Goal: Task Accomplishment & Management: Manage account settings

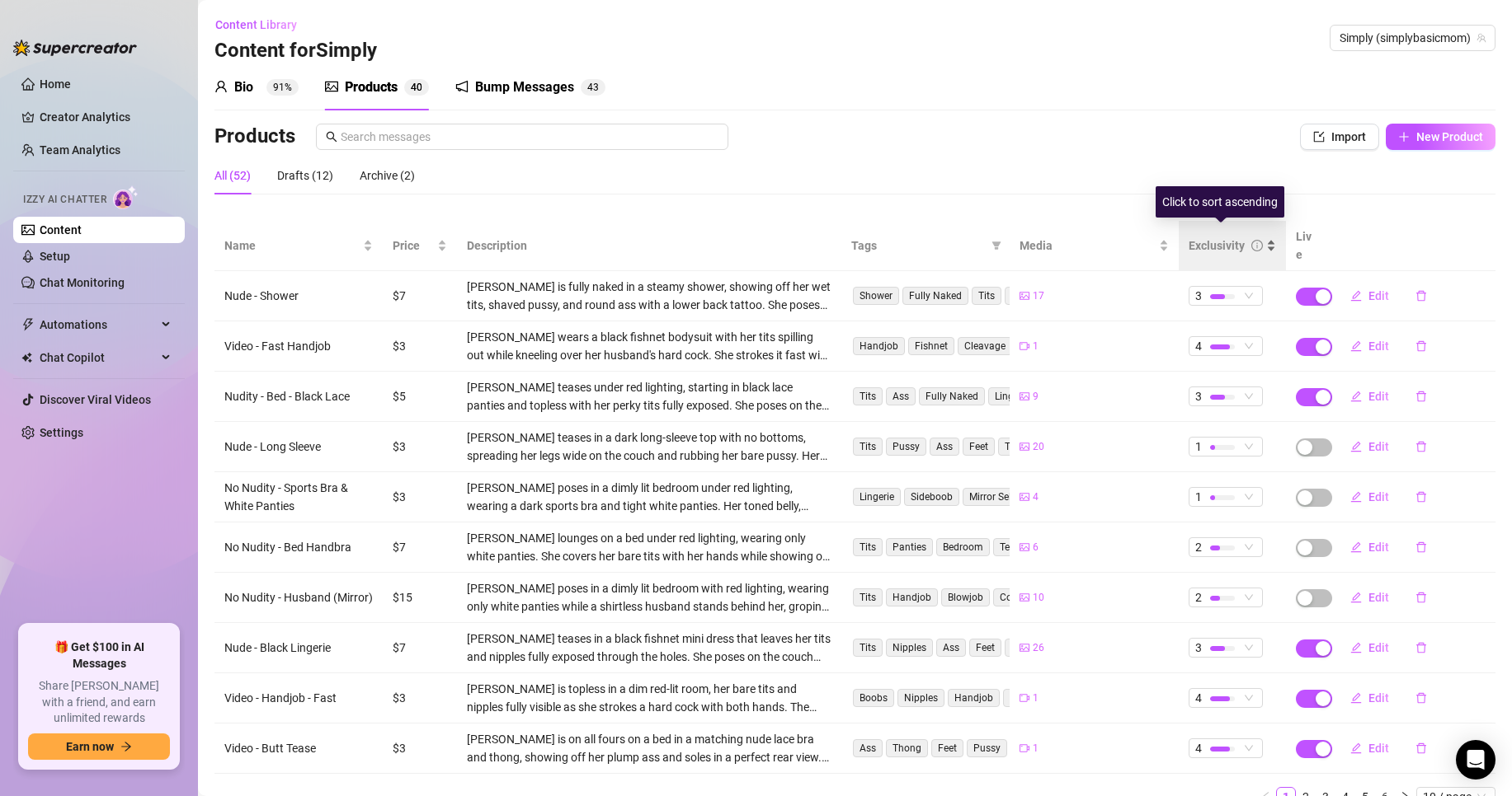
click at [1256, 241] on div "Exclusivity" at bounding box center [1232, 245] width 88 height 18
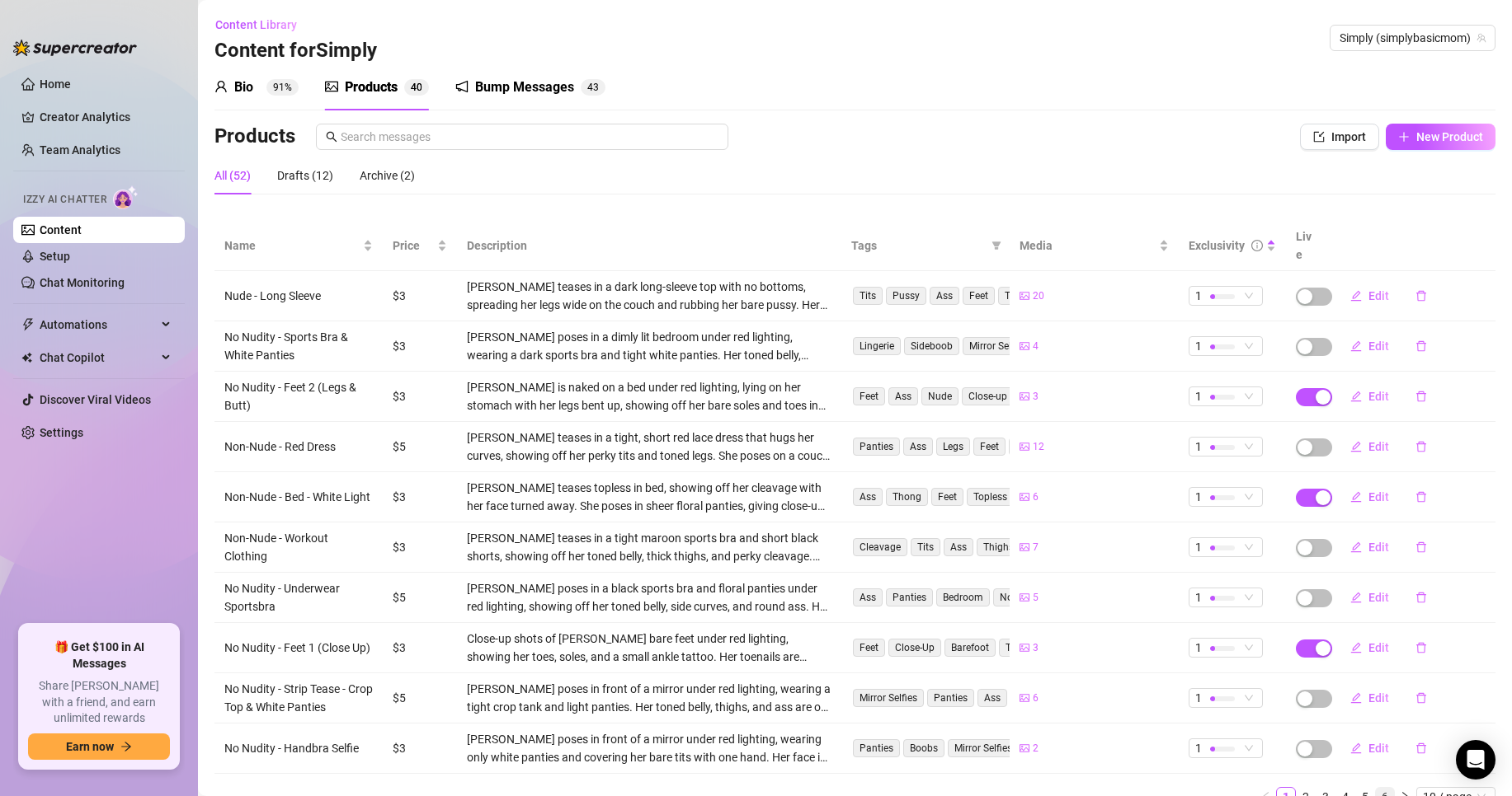
click at [1376, 788] on link "6" at bounding box center [1385, 797] width 18 height 18
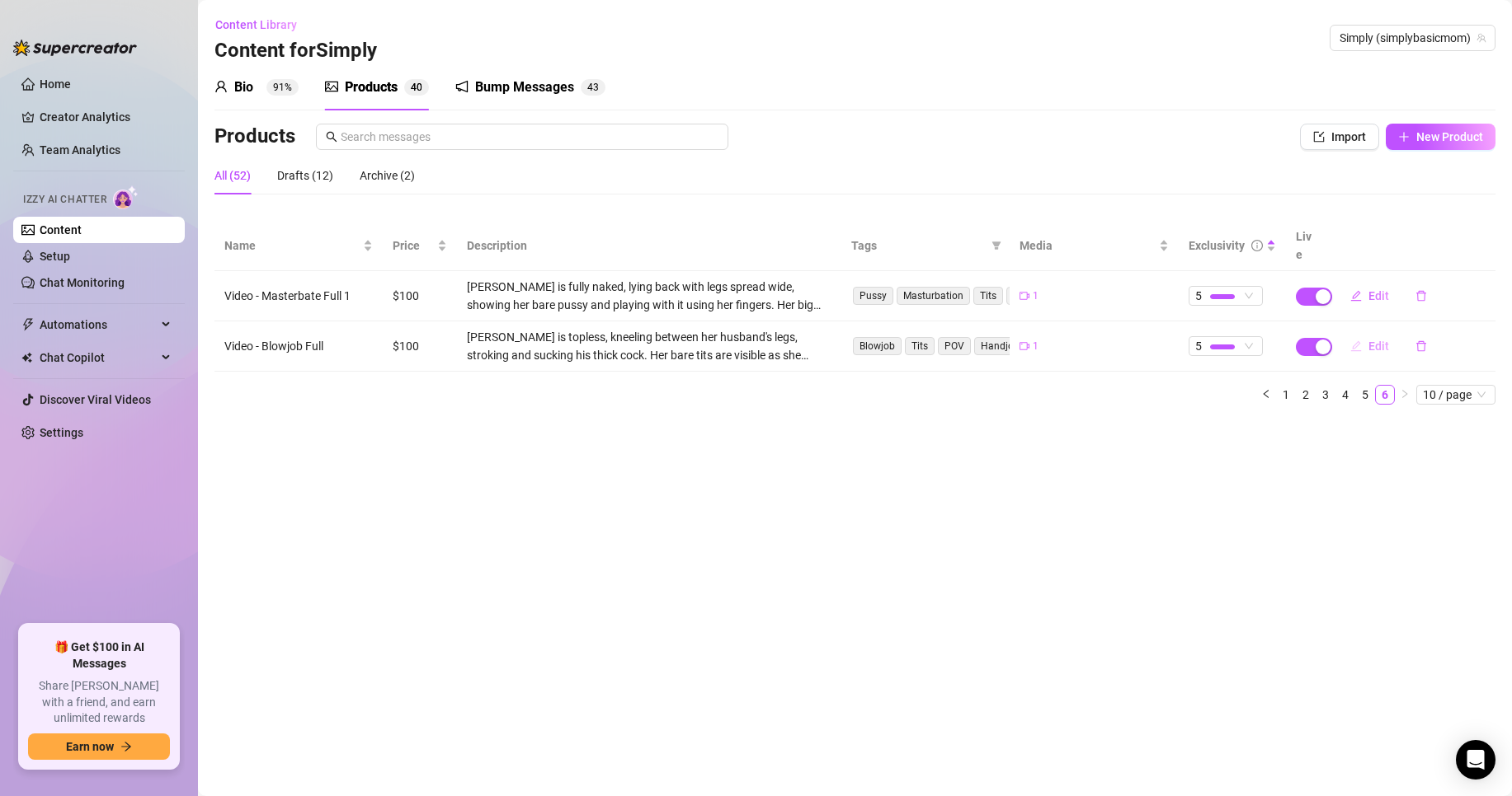
click at [1378, 339] on span "Edit" at bounding box center [1379, 345] width 21 height 13
type textarea "Type your message here..."
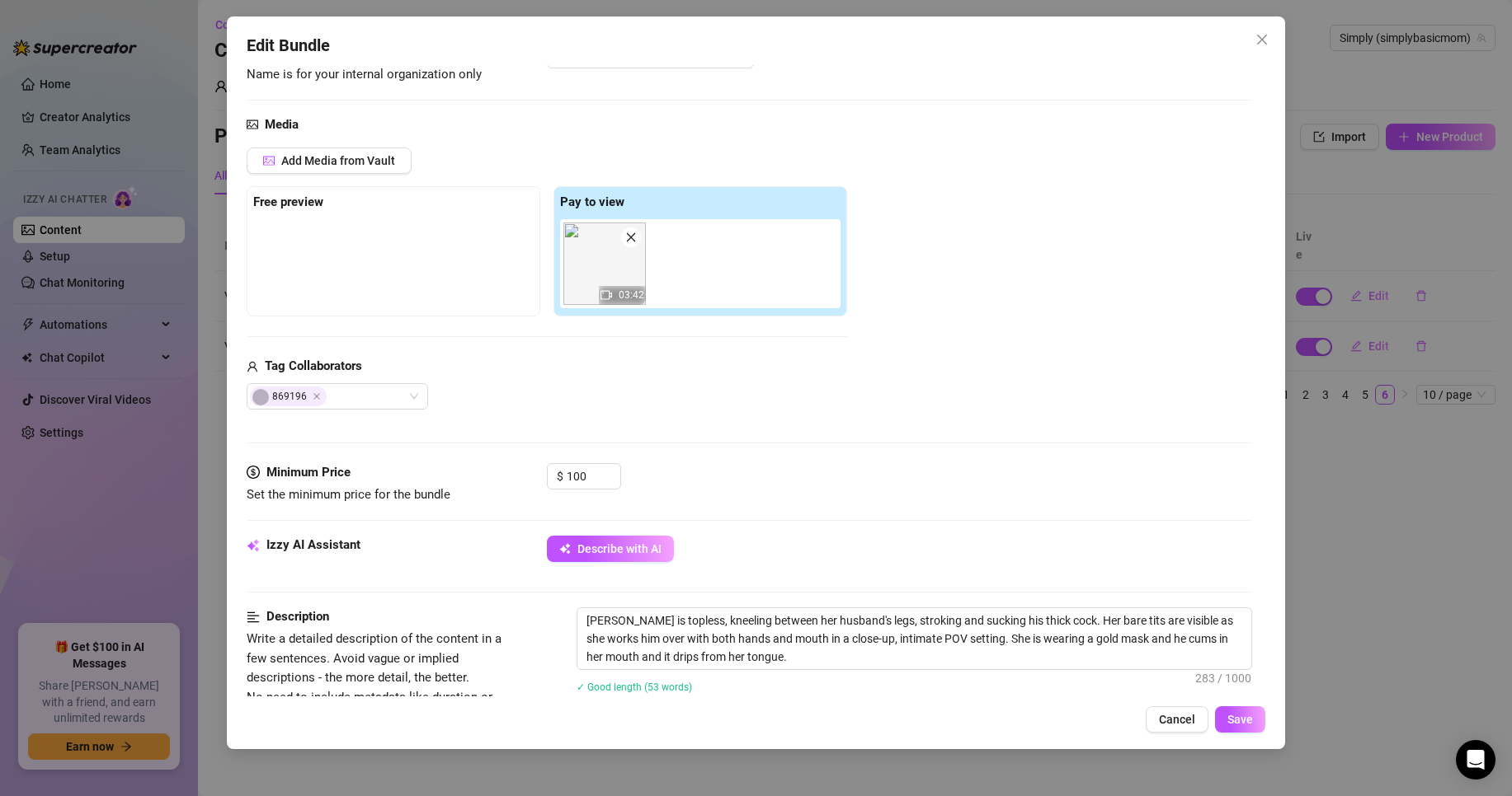
scroll to position [165, 0]
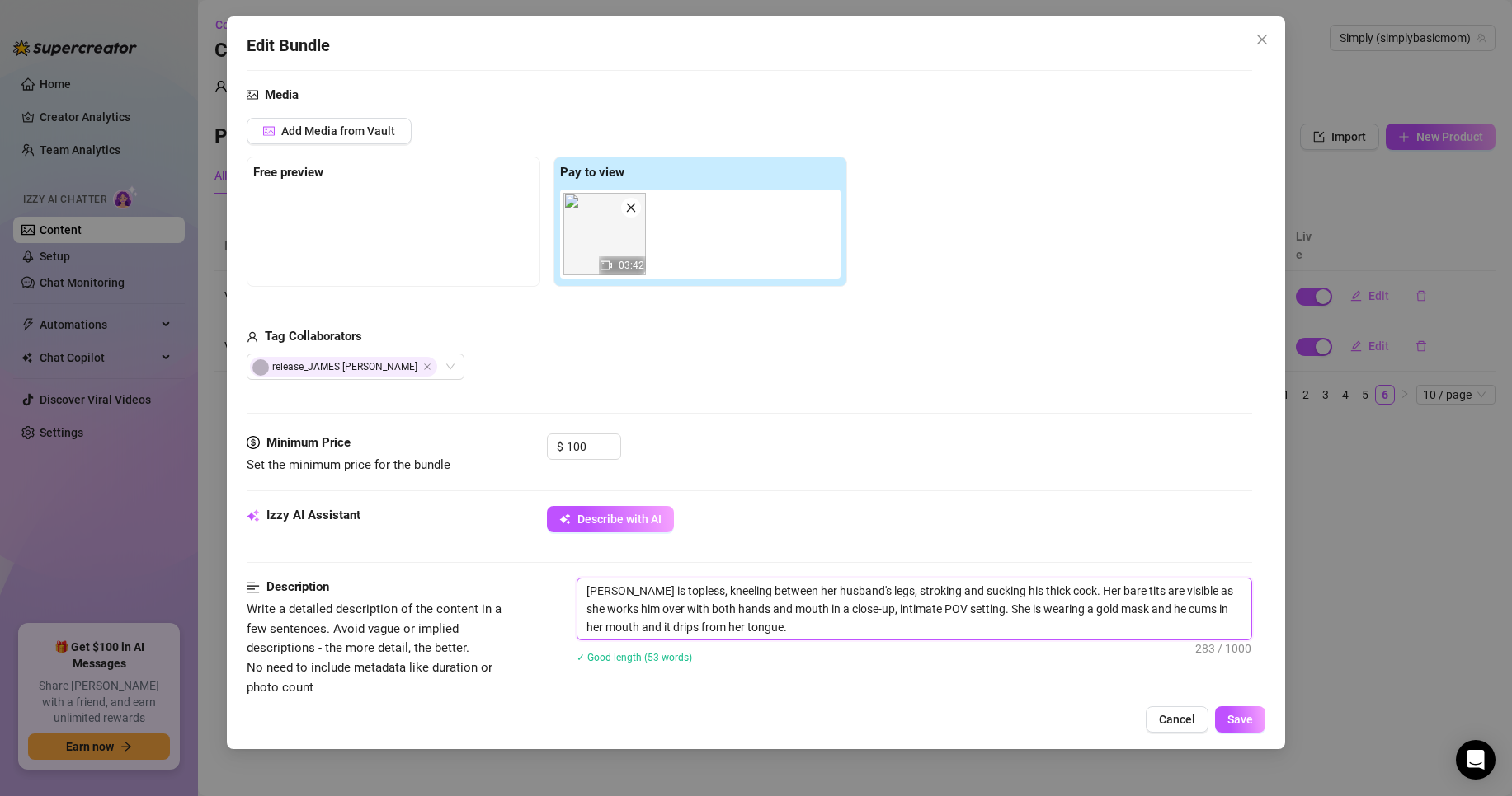
drag, startPoint x: 1038, startPoint y: 592, endPoint x: 852, endPoint y: 595, distance: 186.0
click at [852, 595] on textarea "[PERSON_NAME] is topless, kneeling between her husband's legs, stroking and suc…" at bounding box center [914, 609] width 674 height 61
type textarea "[PERSON_NAME] is topless, kneeling between her husband's legs . Her bare tits a…"
type textarea "[PERSON_NAME] is topless, kneeling between her husband's legs w. Her bare tits …"
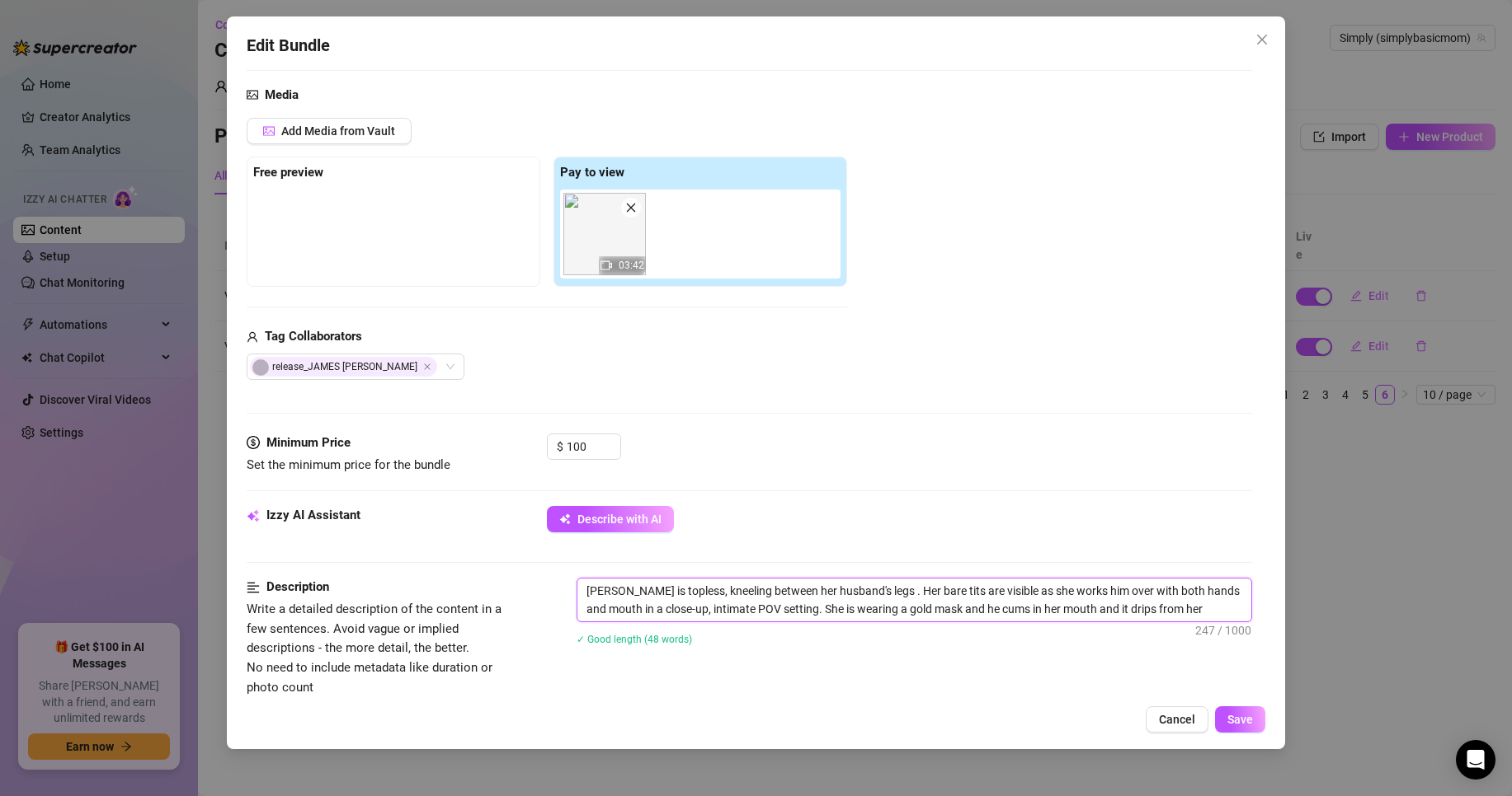
type textarea "[PERSON_NAME] is topless, kneeling between her husband's legs w. Her bare tits …"
type textarea "[PERSON_NAME] is topless, kneeling between her husband's legs wh. Her bare tits…"
type textarea "[PERSON_NAME] is topless, kneeling between her husband's legs whi. Her bare tit…"
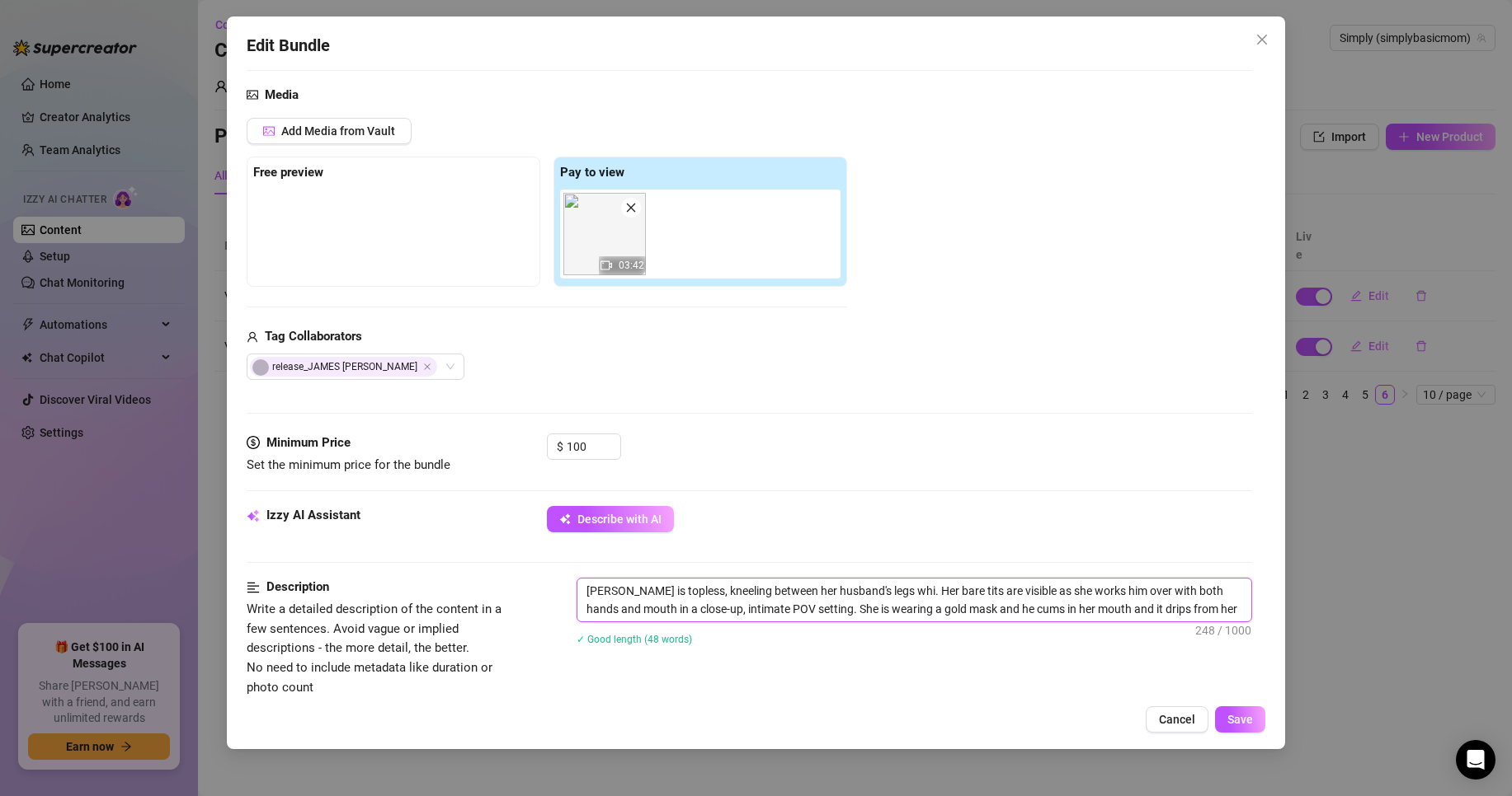
type textarea "[PERSON_NAME] is topless, kneeling between her husband's legs whil. Her bare ti…"
type textarea "[PERSON_NAME] is topless, kneeling between her husband's legs while. Her bare t…"
type textarea "[PERSON_NAME] is topless, kneeling between her husband's legs while . Her bare …"
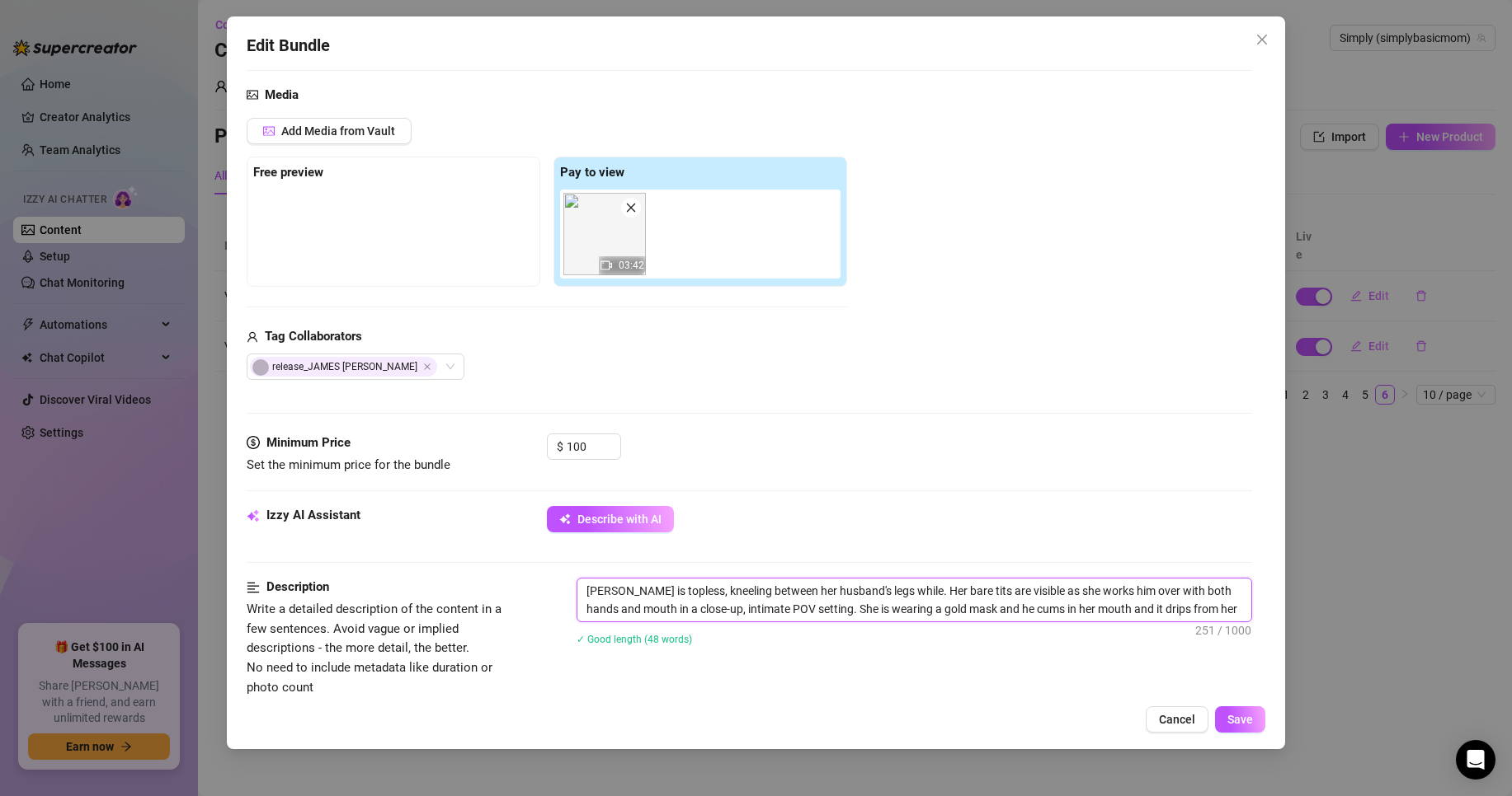
type textarea "[PERSON_NAME] is topless, kneeling between her husband's legs while . Her bare …"
type textarea "[PERSON_NAME] is topless, kneeling between her husband's legs while g. Her bare…"
type textarea "[PERSON_NAME] is topless, kneeling between her husband's legs while gi. Her bar…"
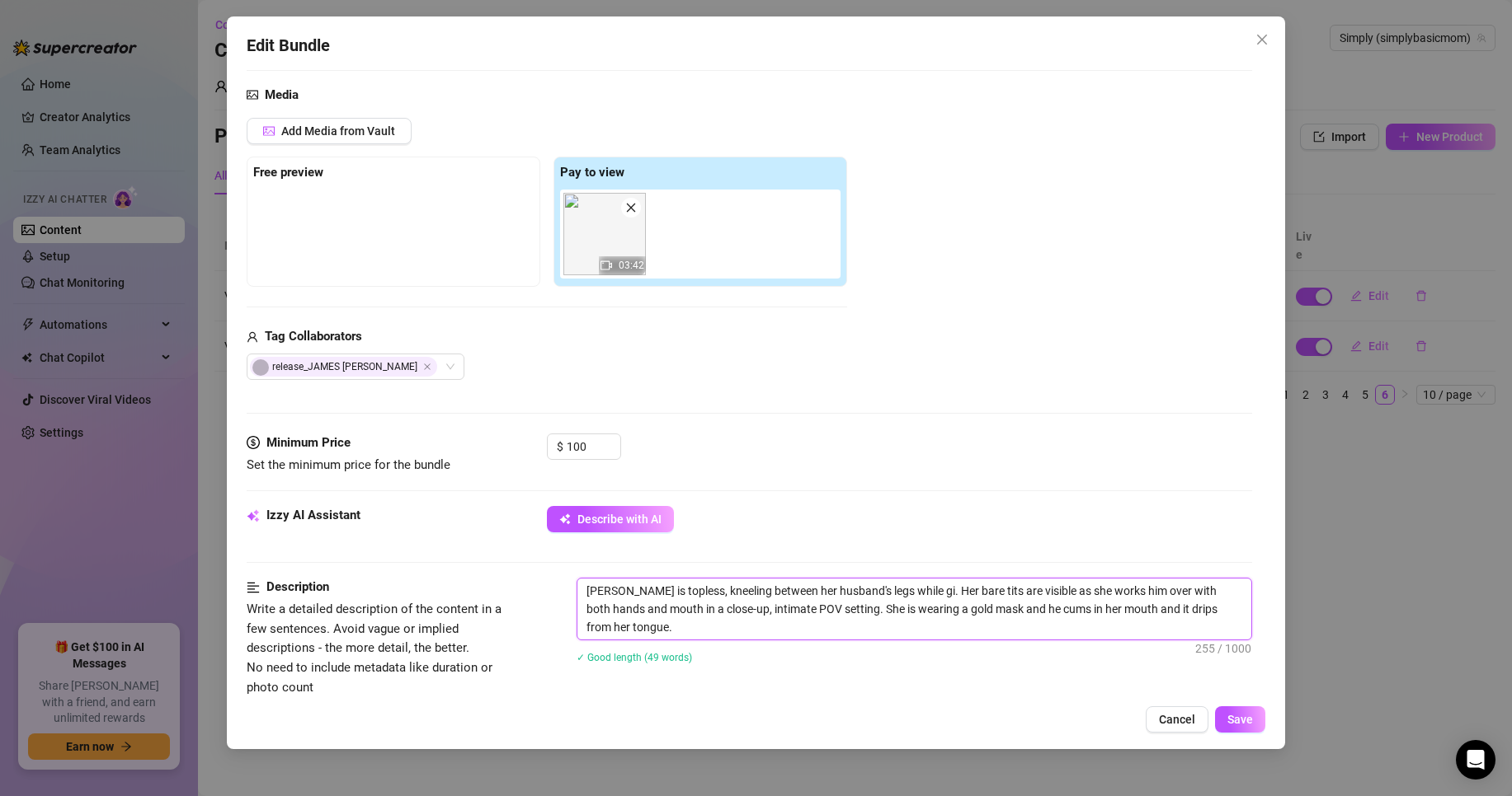
type textarea "[PERSON_NAME] is topless, kneeling between her husband's legs while giv. Her ba…"
type textarea "[PERSON_NAME] is topless, kneeling between her husband's legs while [PERSON_NAM…"
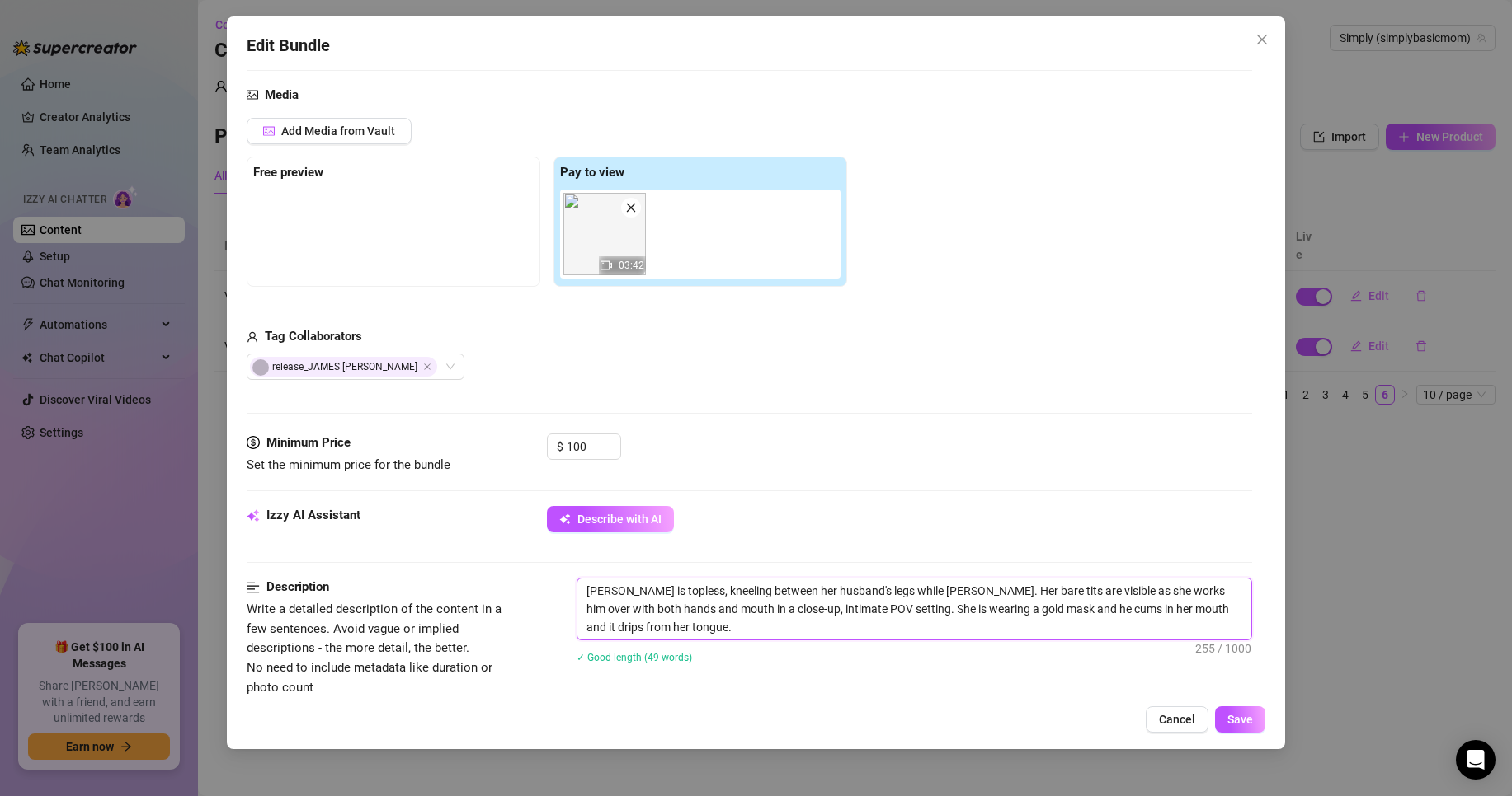
type textarea "[PERSON_NAME] is topless, kneeling between her husband's legs while [PERSON_NAM…"
type textarea "[PERSON_NAME] is topless, kneeling between her husband's legs while giving. Her…"
type textarea "[PERSON_NAME] is topless, kneeling between her husband's legs while giving . He…"
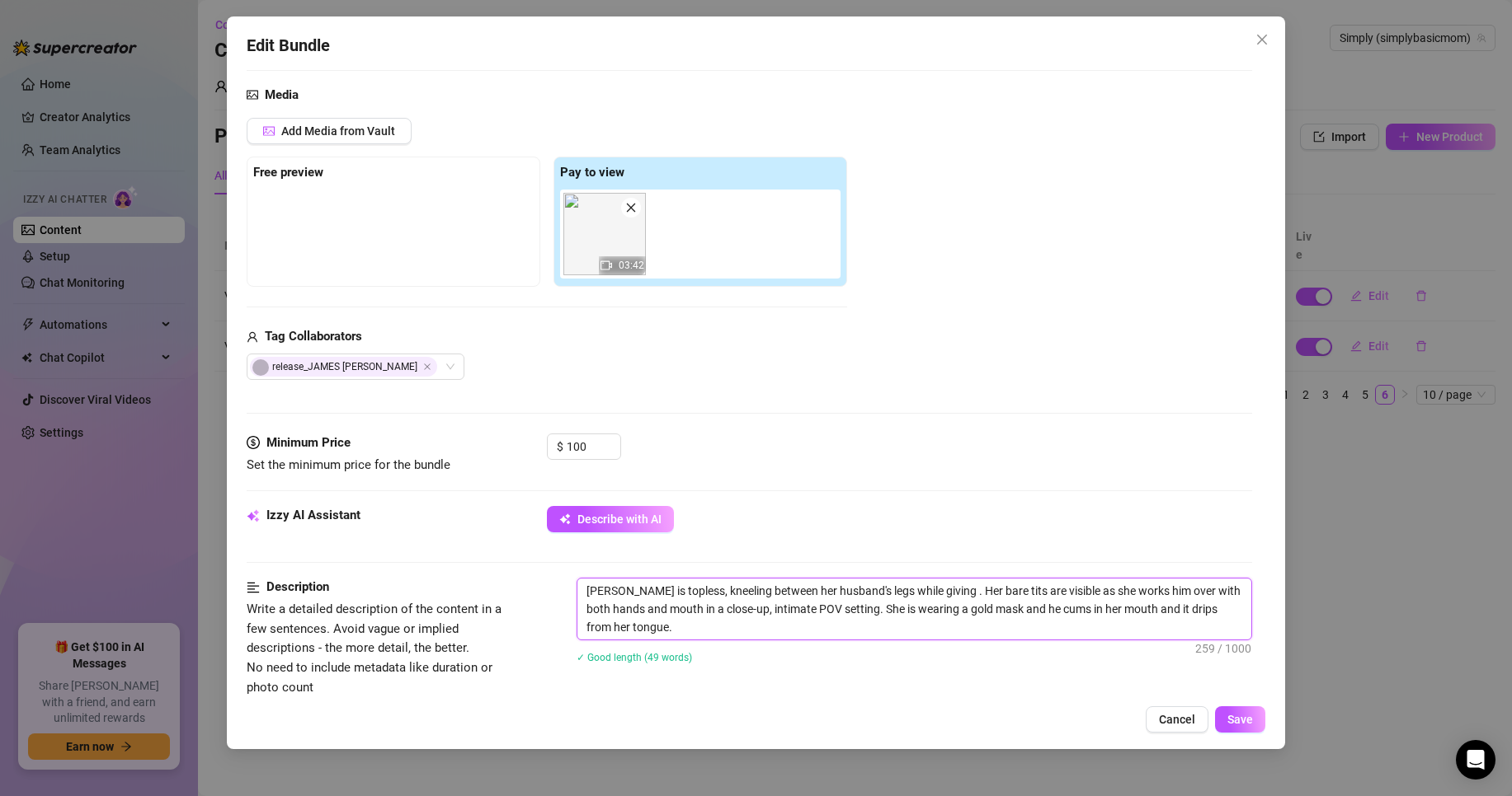
type textarea "[PERSON_NAME] is topless, kneeling between her husband's legs while giving h. H…"
type textarea "[PERSON_NAME] is topless, kneeling between her husband's legs while giving hi. …"
type textarea "[PERSON_NAME] is topless, kneeling between her husband's legs while giving him.…"
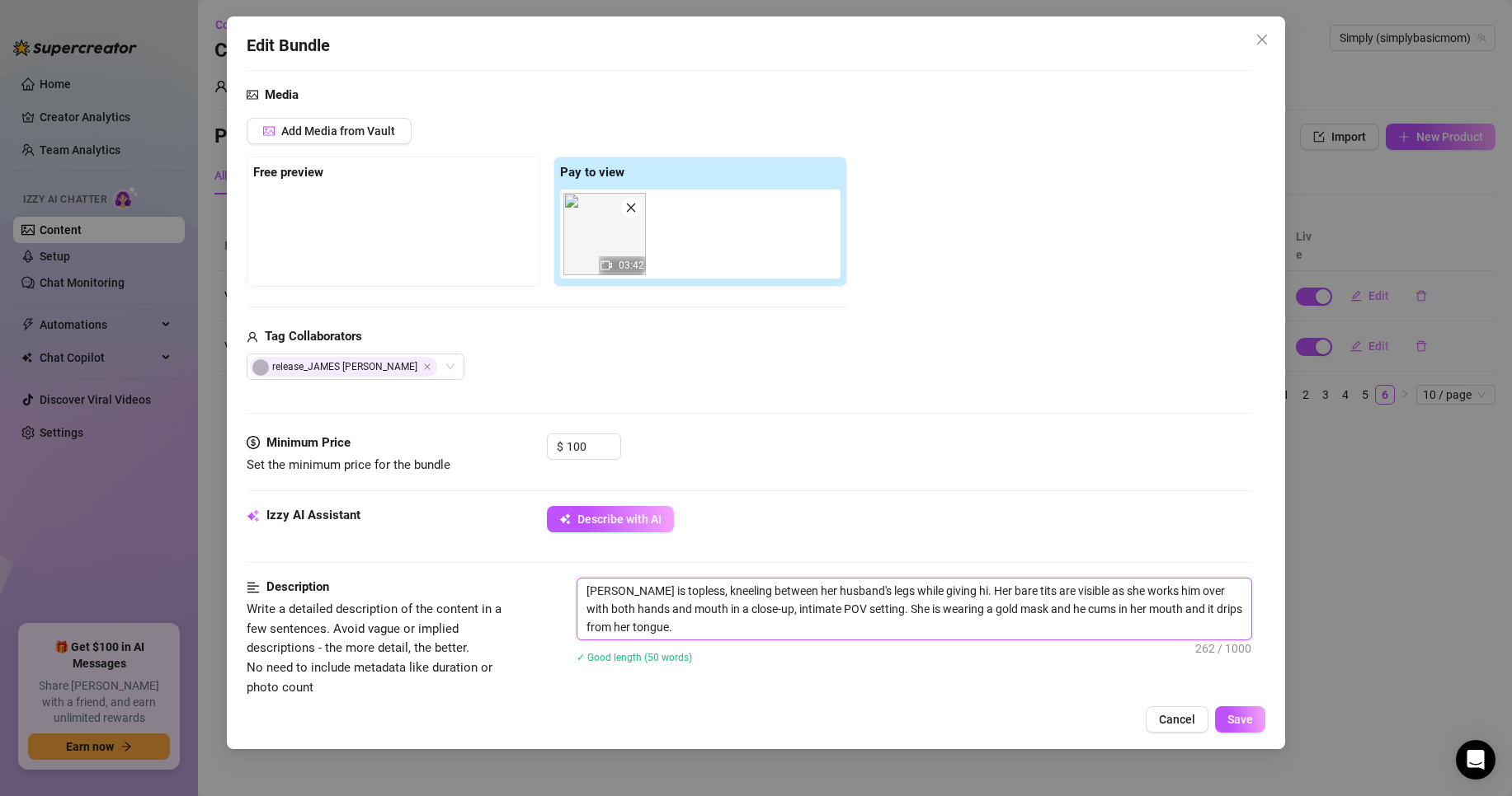
type textarea "[PERSON_NAME] is topless, kneeling between her husband's legs while giving him.…"
type textarea "[PERSON_NAME] is topless, kneeling between her husband's legs while giving him …"
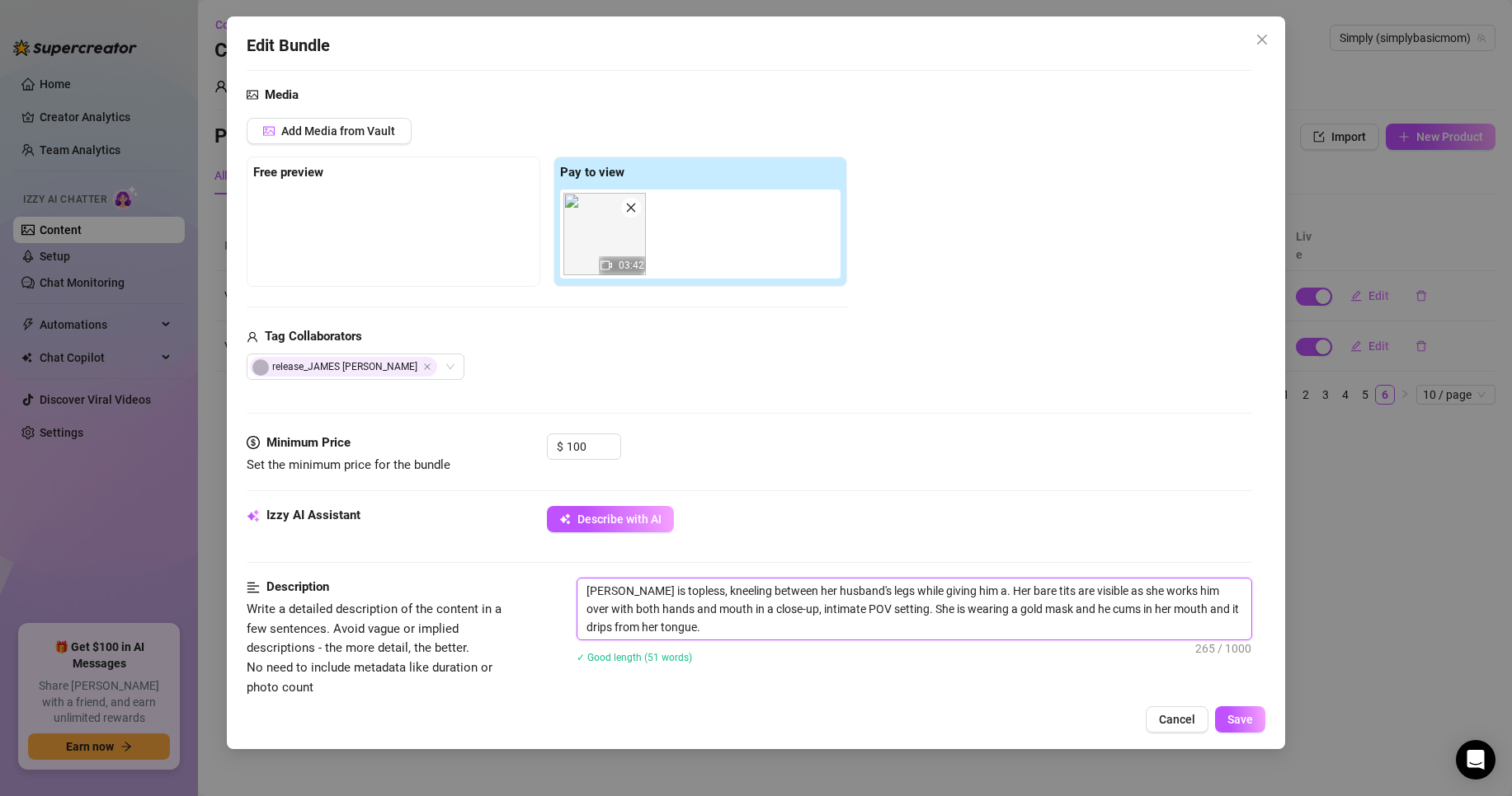
type textarea "[PERSON_NAME] is topless, kneeling between her husband's legs while giving him …"
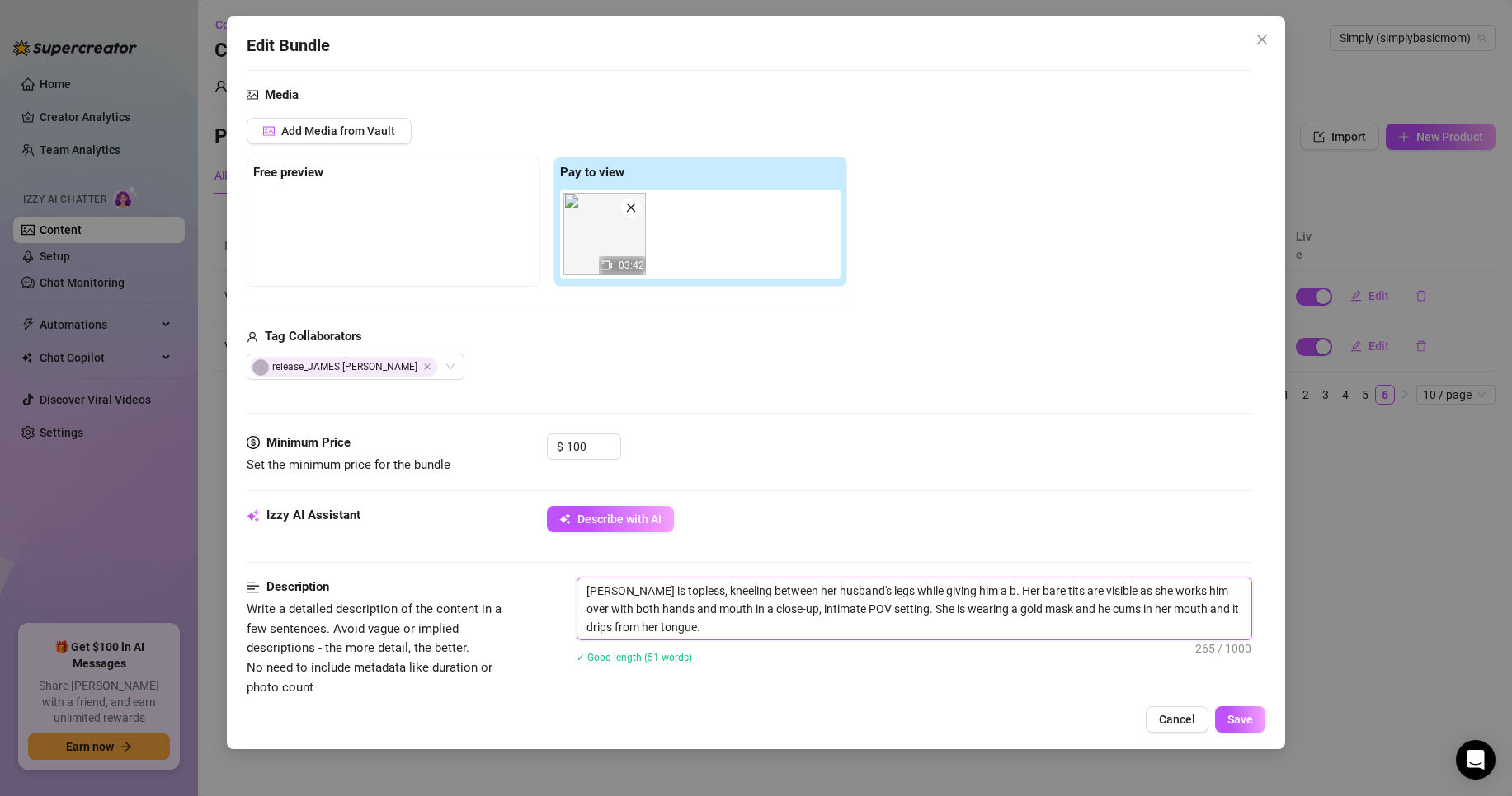
type textarea "[PERSON_NAME] is topless, kneeling between her husband's legs while giving him …"
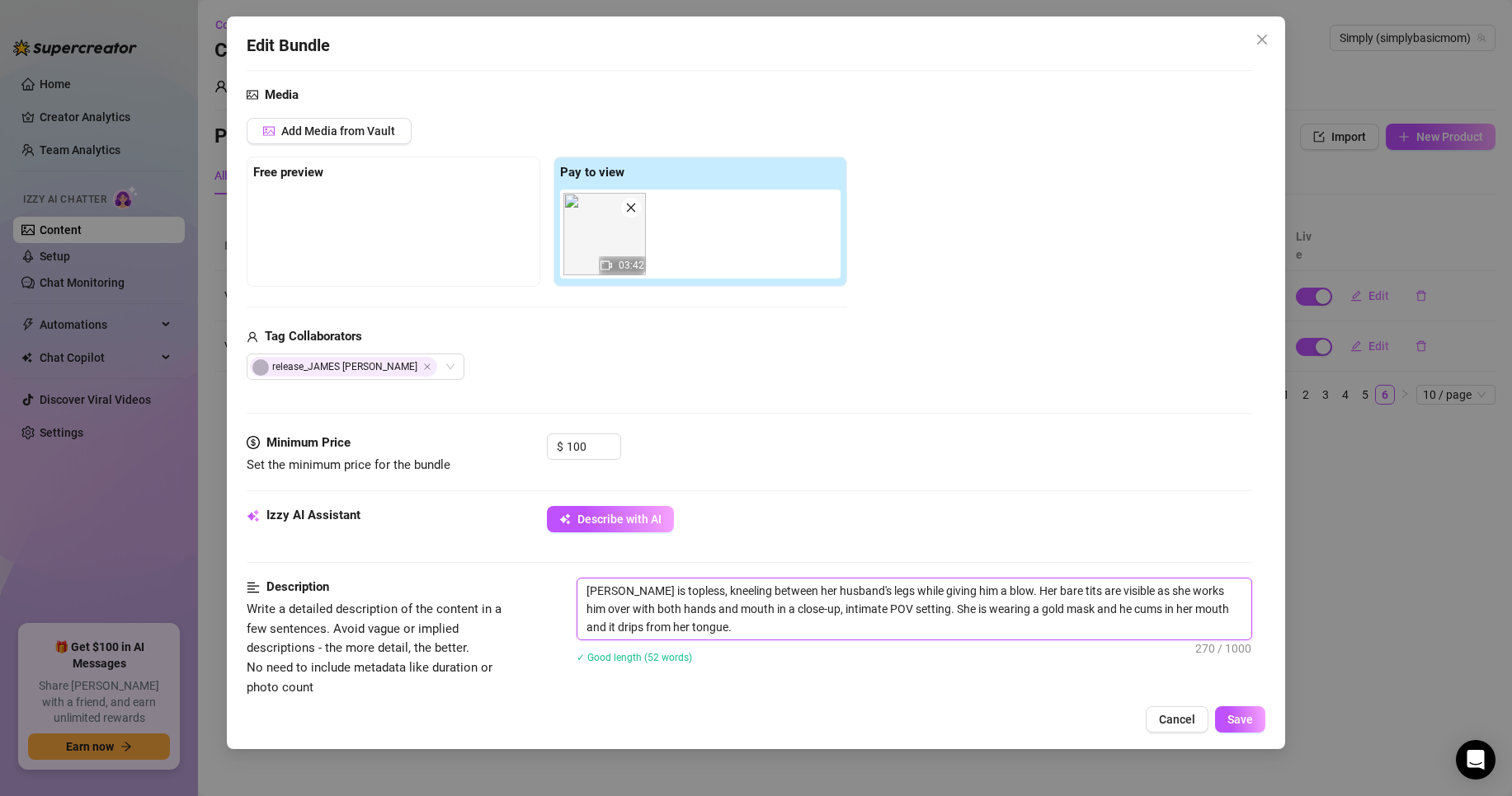
type textarea "[PERSON_NAME] is topless, kneeling between her husband's legs while giving him …"
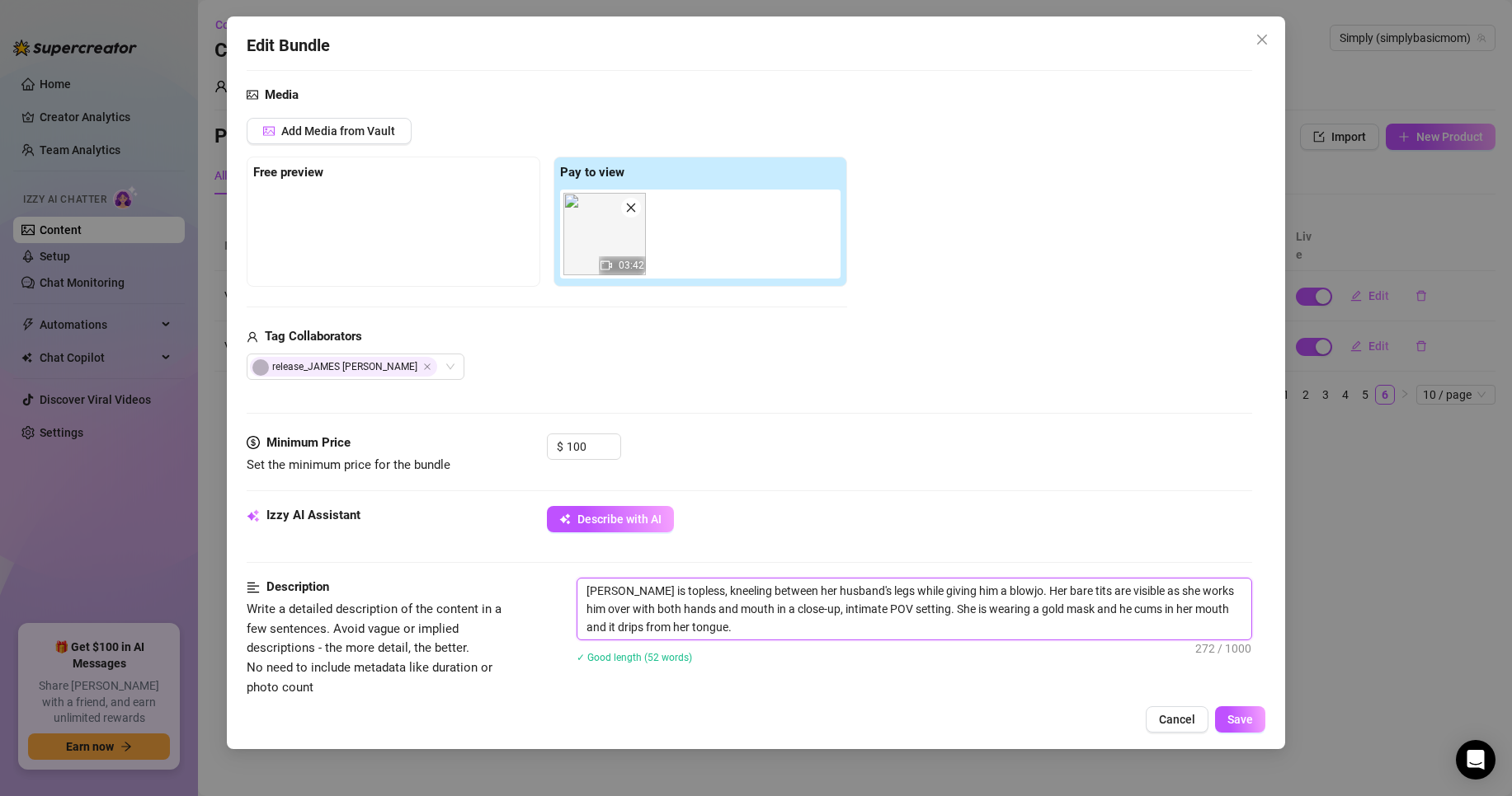
type textarea "[PERSON_NAME] is topless, kneeling between her husband's legs while giving him …"
click at [881, 622] on textarea "[PERSON_NAME] is topless, kneeling between her husband's legs while giving him …" at bounding box center [914, 609] width 674 height 61
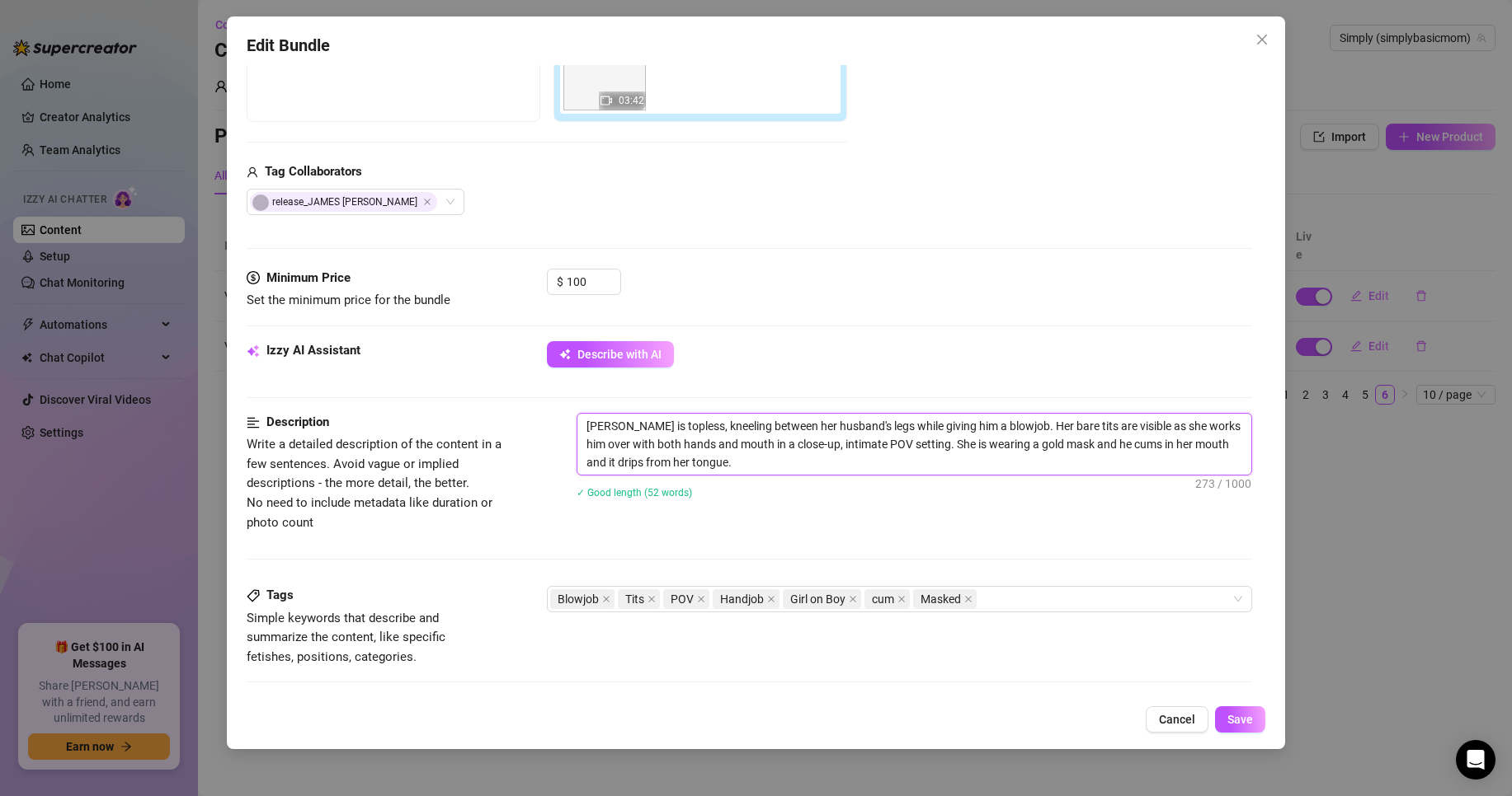
scroll to position [412, 0]
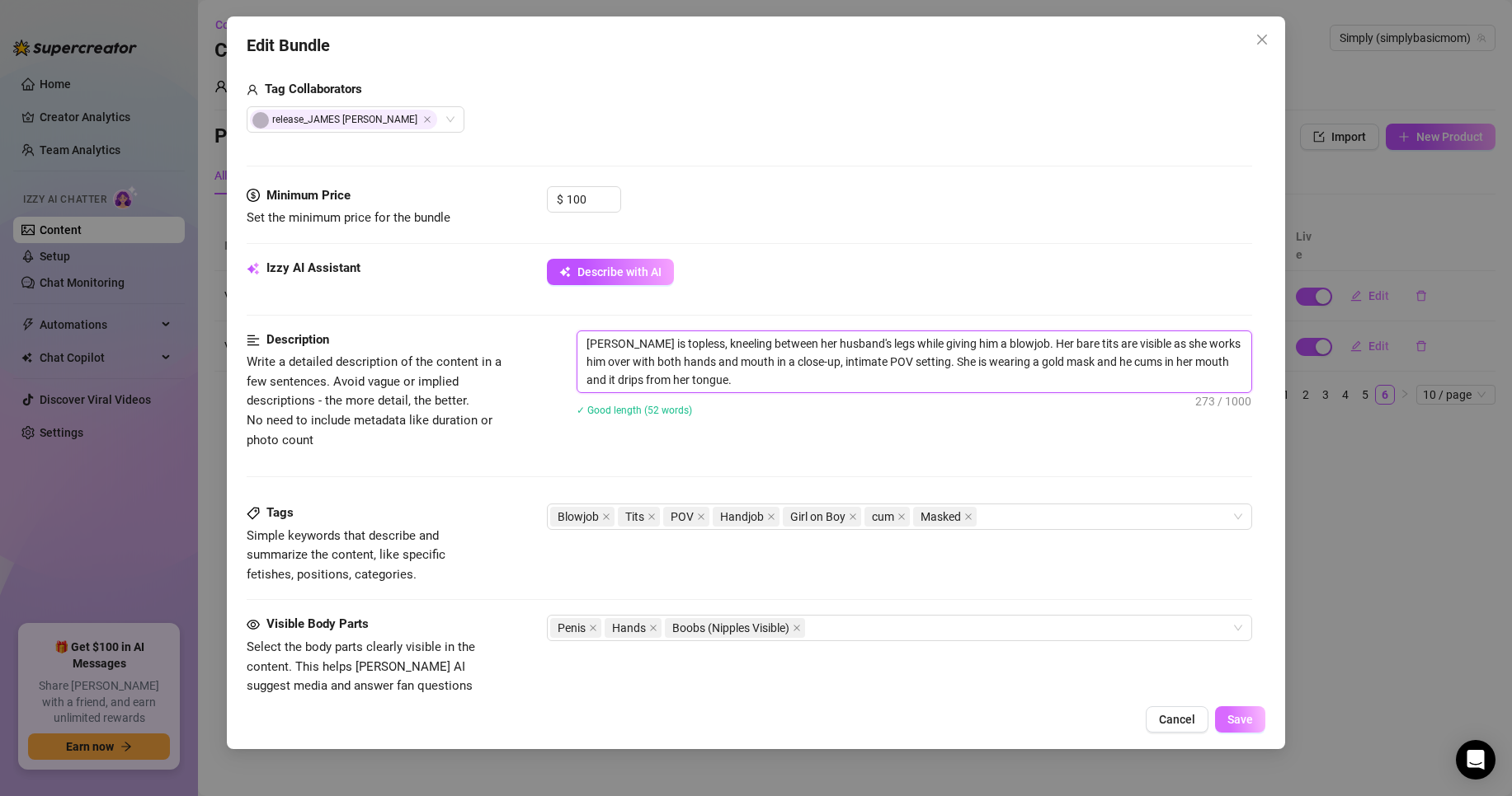
type textarea "[PERSON_NAME] is topless, kneeling between her husband's legs while giving him …"
click at [1237, 717] on span "Save" at bounding box center [1239, 719] width 25 height 13
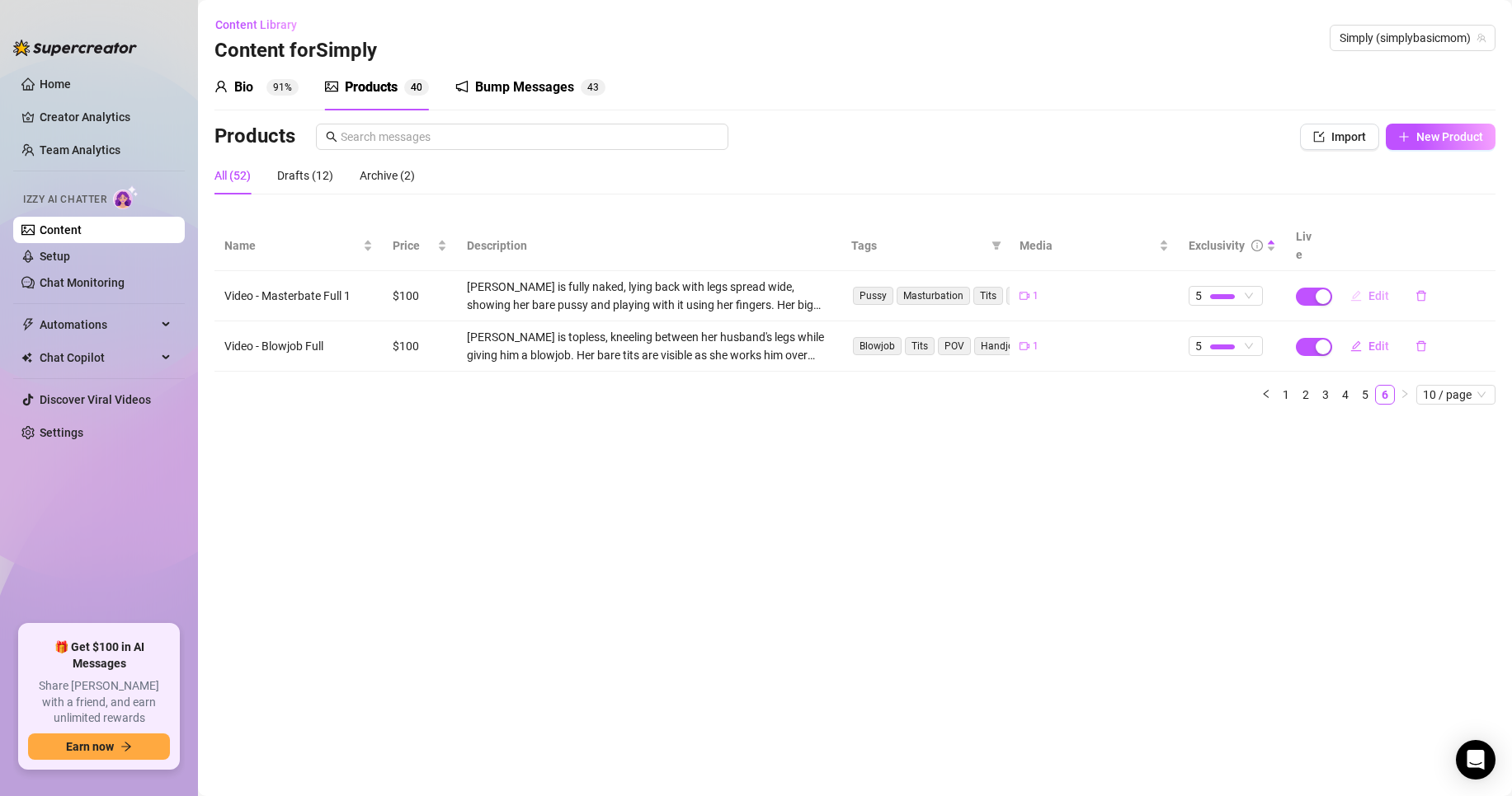
click at [1379, 289] on span "Edit" at bounding box center [1379, 295] width 21 height 13
type textarea "Type your message here..."
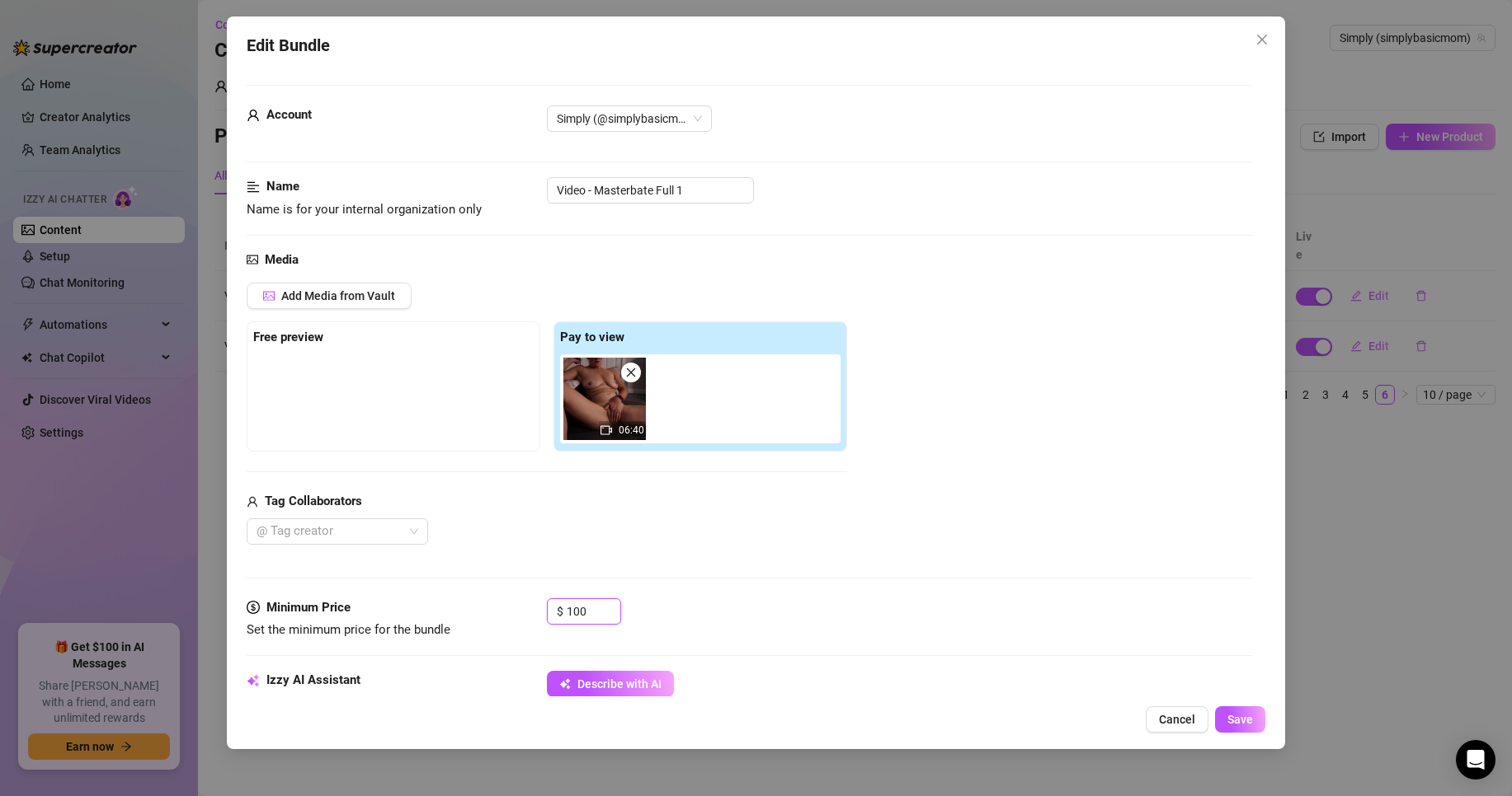
drag, startPoint x: 593, startPoint y: 611, endPoint x: 531, endPoint y: 607, distance: 62.1
click at [531, 607] on div "Minimum Price Set the minimum price for the bundle $ 100" at bounding box center [749, 620] width 1005 height 42
type input "50"
click at [754, 606] on div "$ 50" at bounding box center [900, 619] width 705 height 41
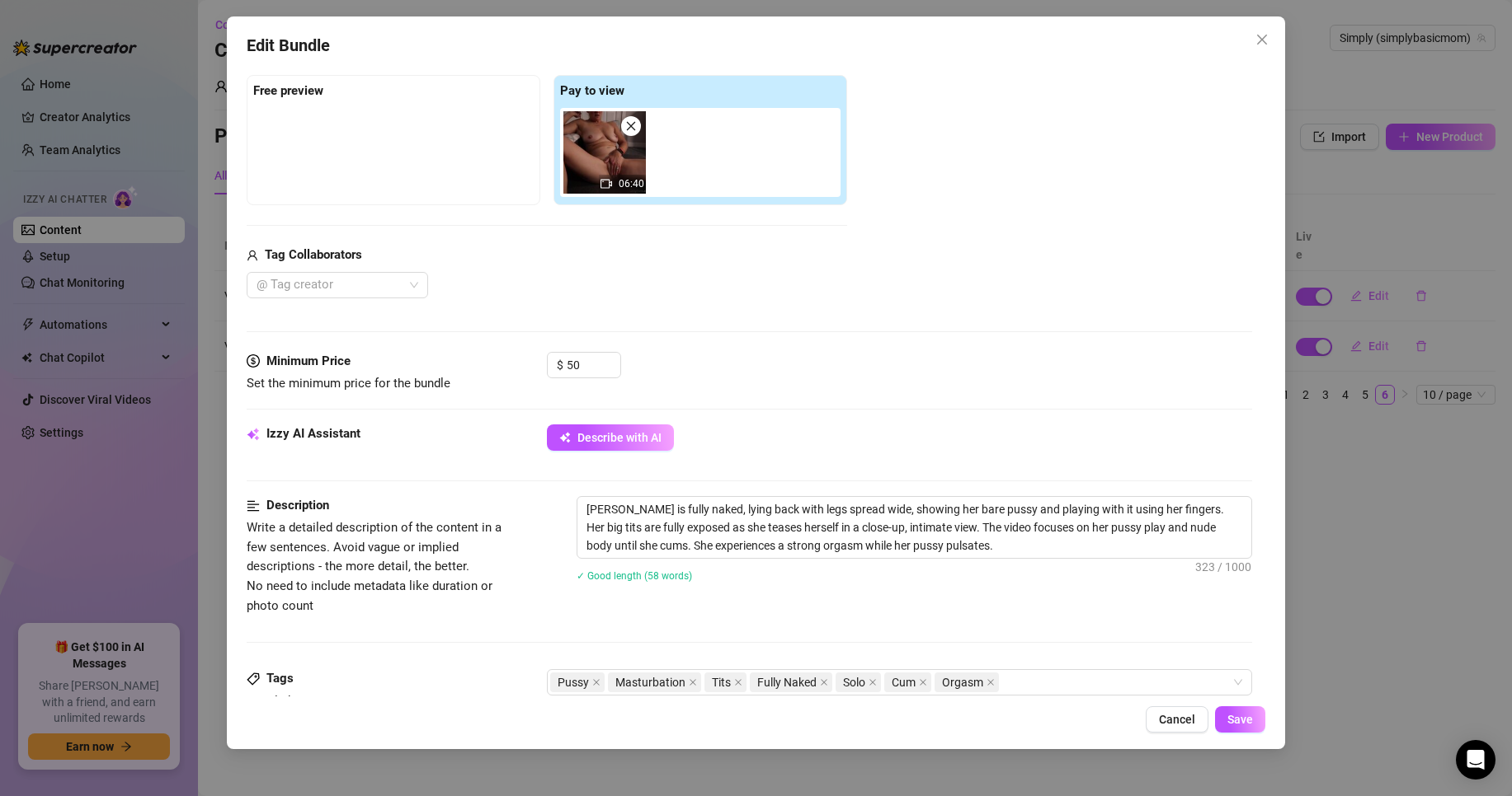
scroll to position [247, 0]
click at [1225, 721] on button "Save" at bounding box center [1239, 720] width 50 height 26
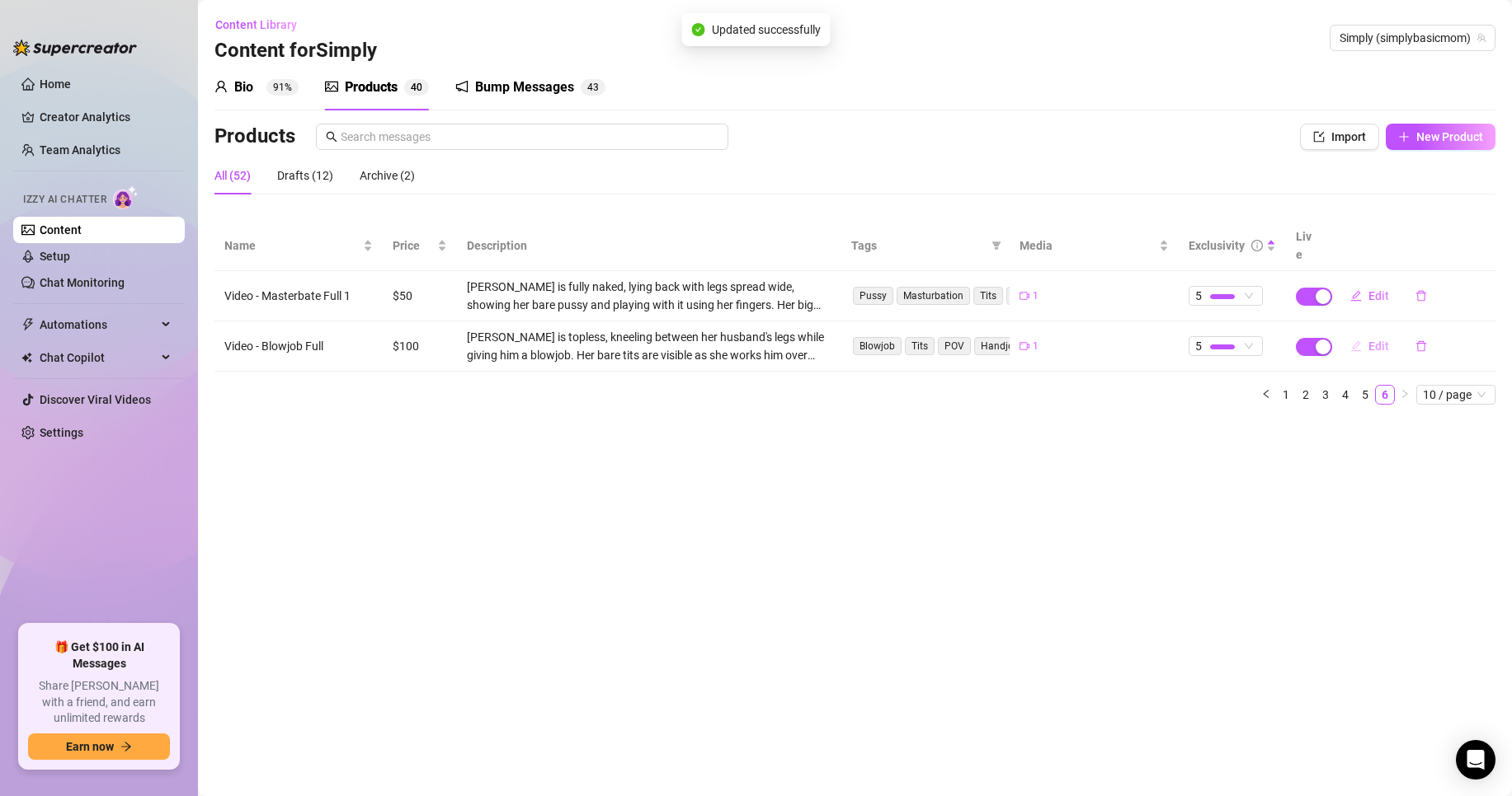
click at [1378, 339] on span "Edit" at bounding box center [1379, 345] width 21 height 13
type textarea "Type your message here..."
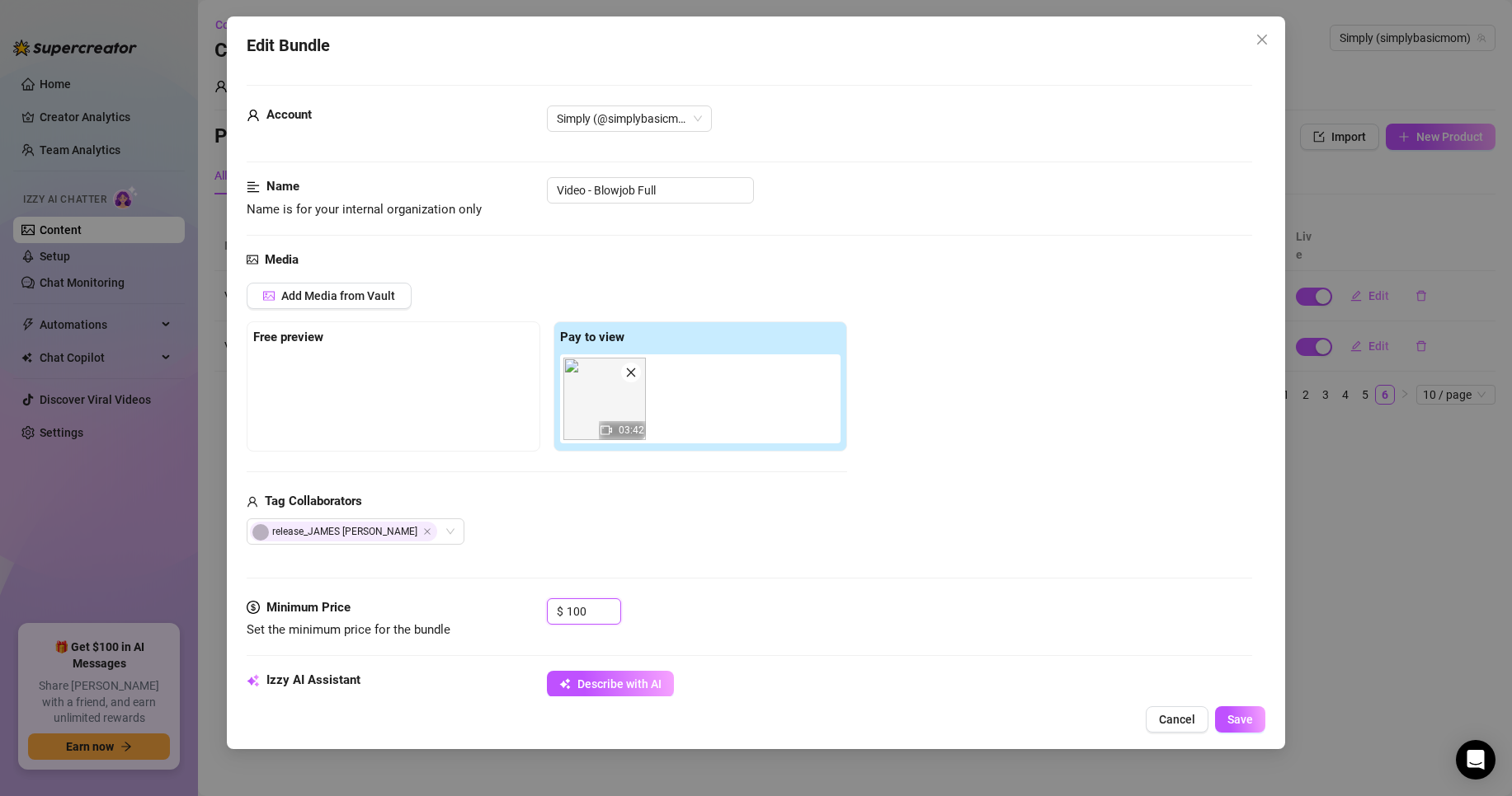
drag, startPoint x: 598, startPoint y: 613, endPoint x: 403, endPoint y: 581, distance: 197.6
click at [417, 589] on form "Account Simply (@simplybasicmom) Name Name is for your internal organization on…" at bounding box center [749, 789] width 1005 height 1408
type input "50"
click at [1249, 715] on span "Save" at bounding box center [1239, 719] width 25 height 13
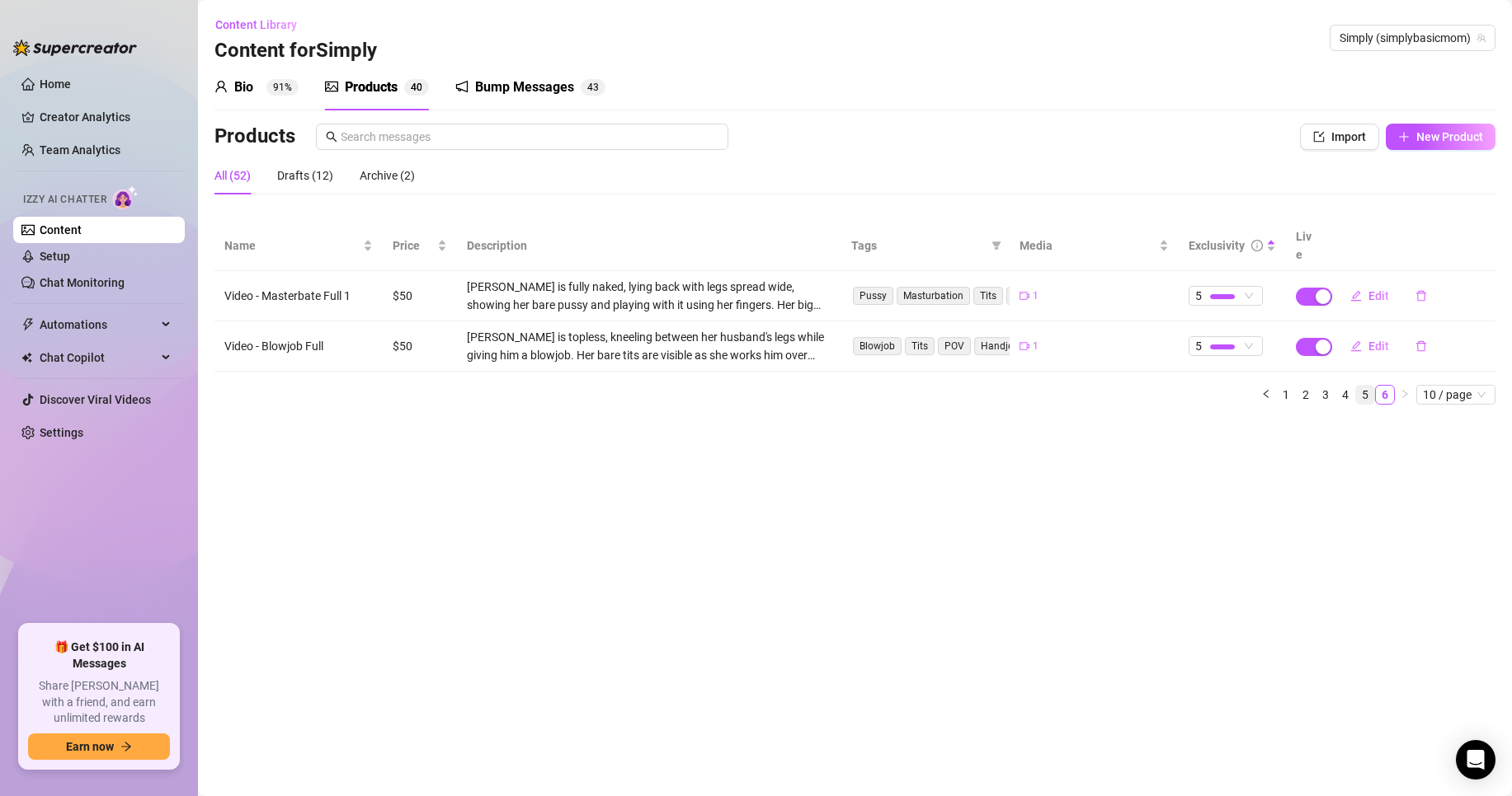
click at [1364, 386] on link "5" at bounding box center [1365, 394] width 18 height 18
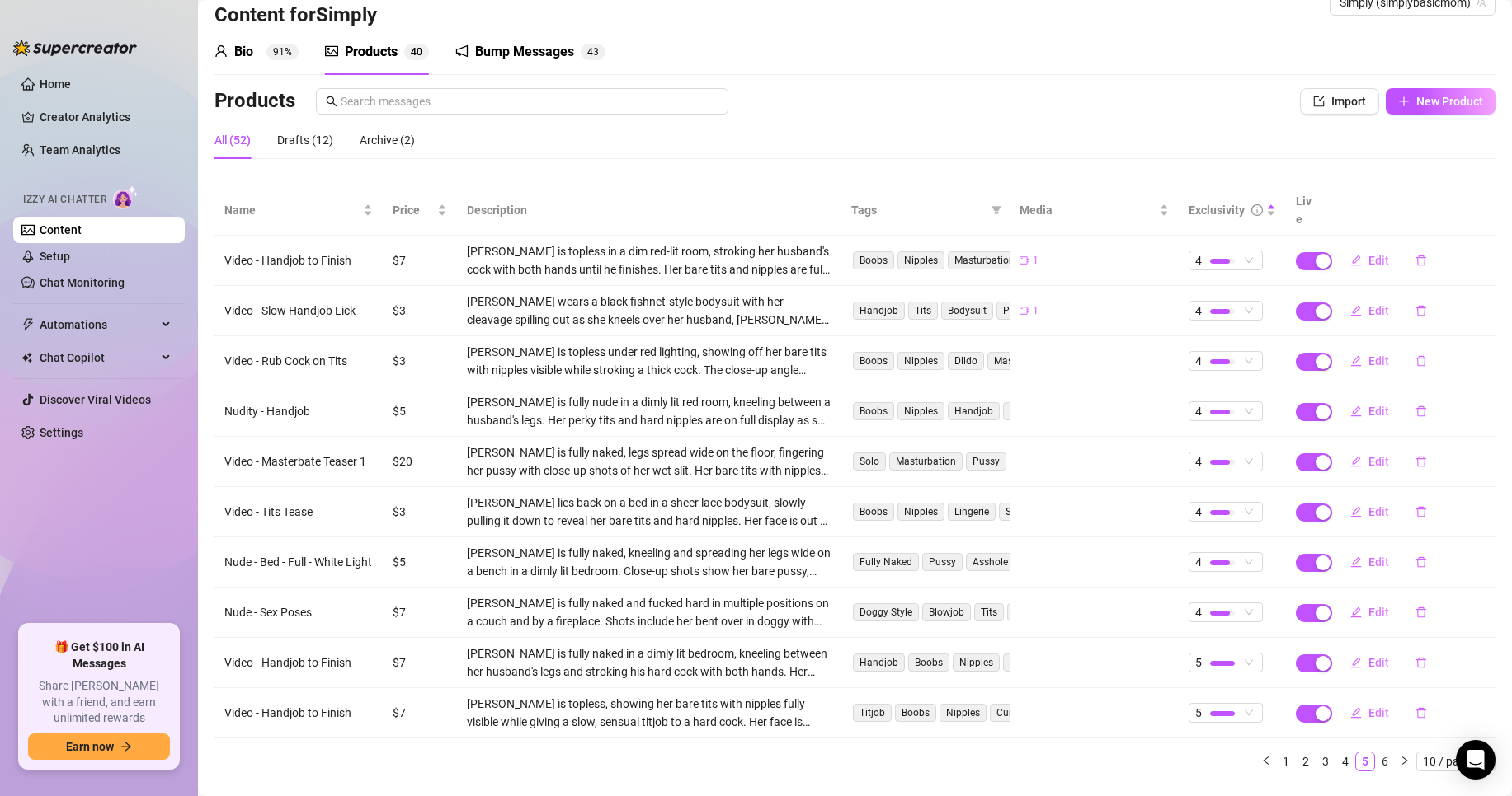
scroll to position [55, 0]
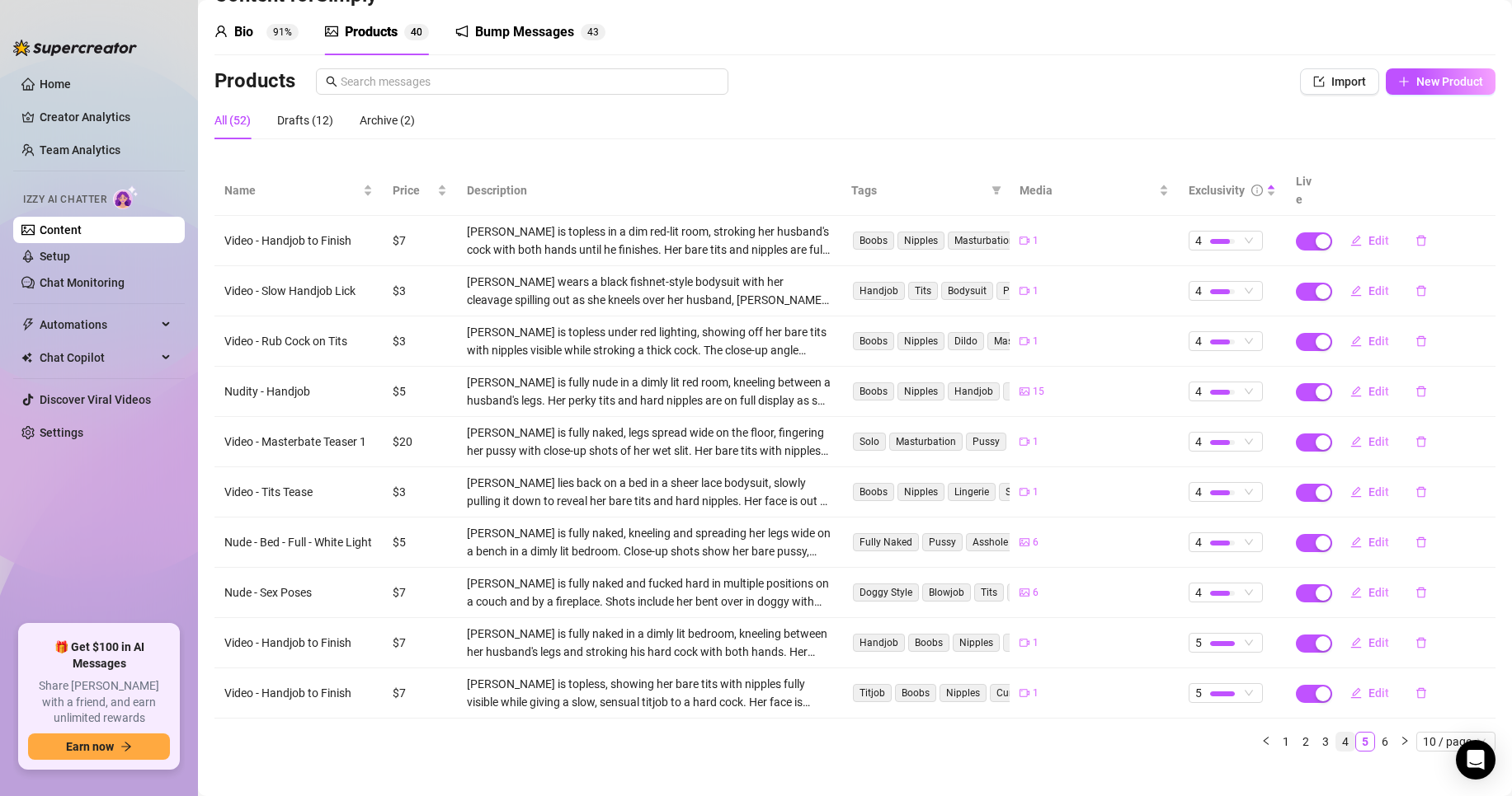
click at [1337, 733] on link "4" at bounding box center [1345, 742] width 18 height 18
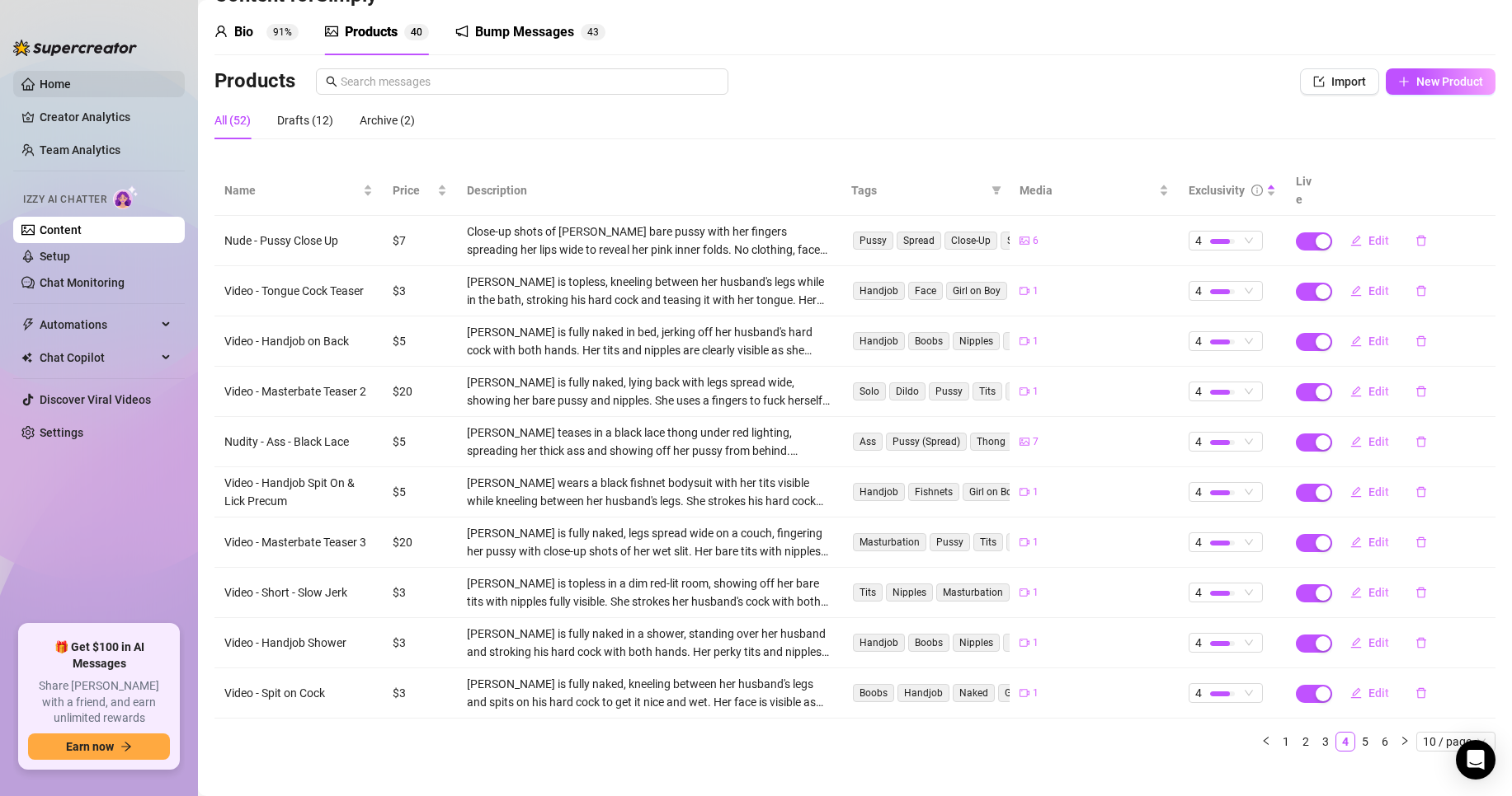
click at [39, 87] on link "Home" at bounding box center [55, 83] width 32 height 13
